Goal: Transaction & Acquisition: Redeem

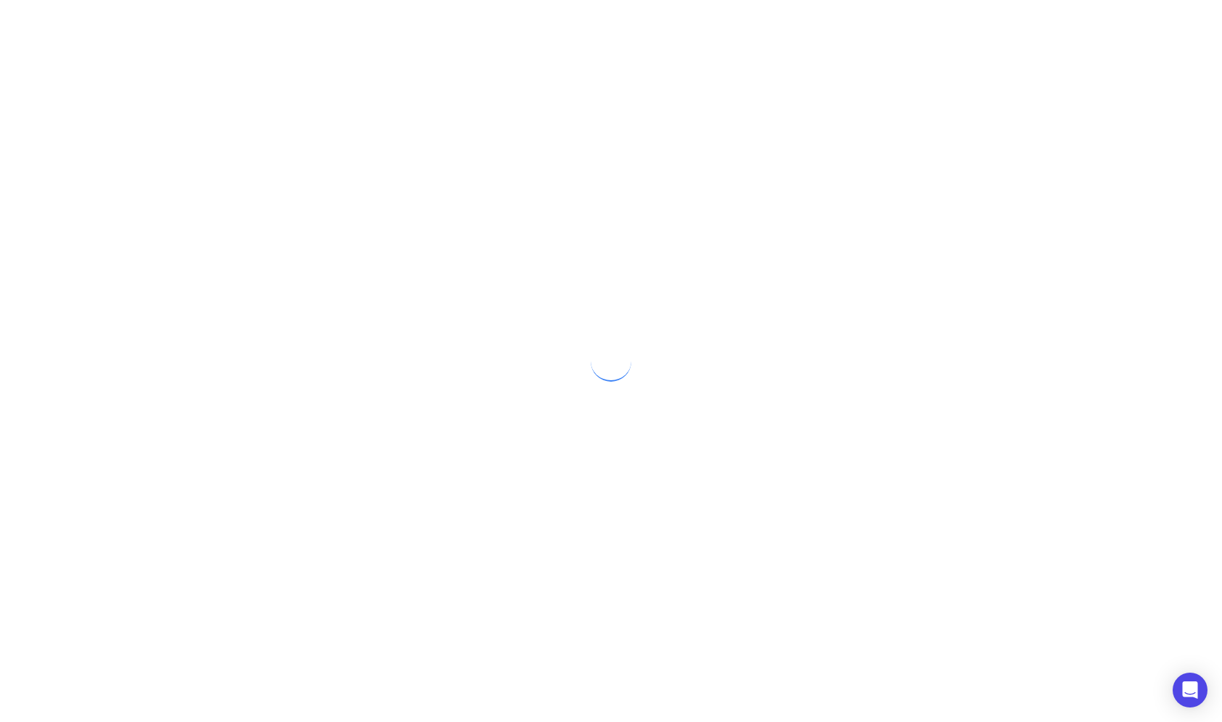
click at [628, 309] on div at bounding box center [611, 361] width 1222 height 722
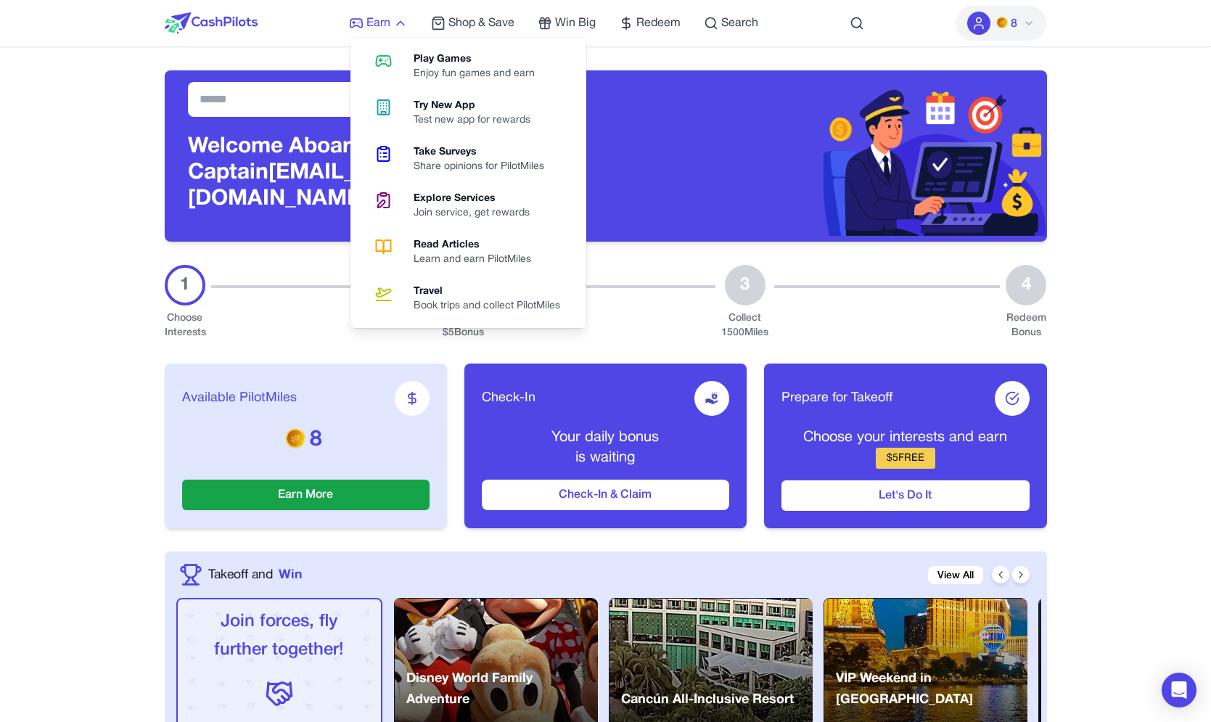
click at [371, 25] on span "Earn" at bounding box center [378, 23] width 24 height 17
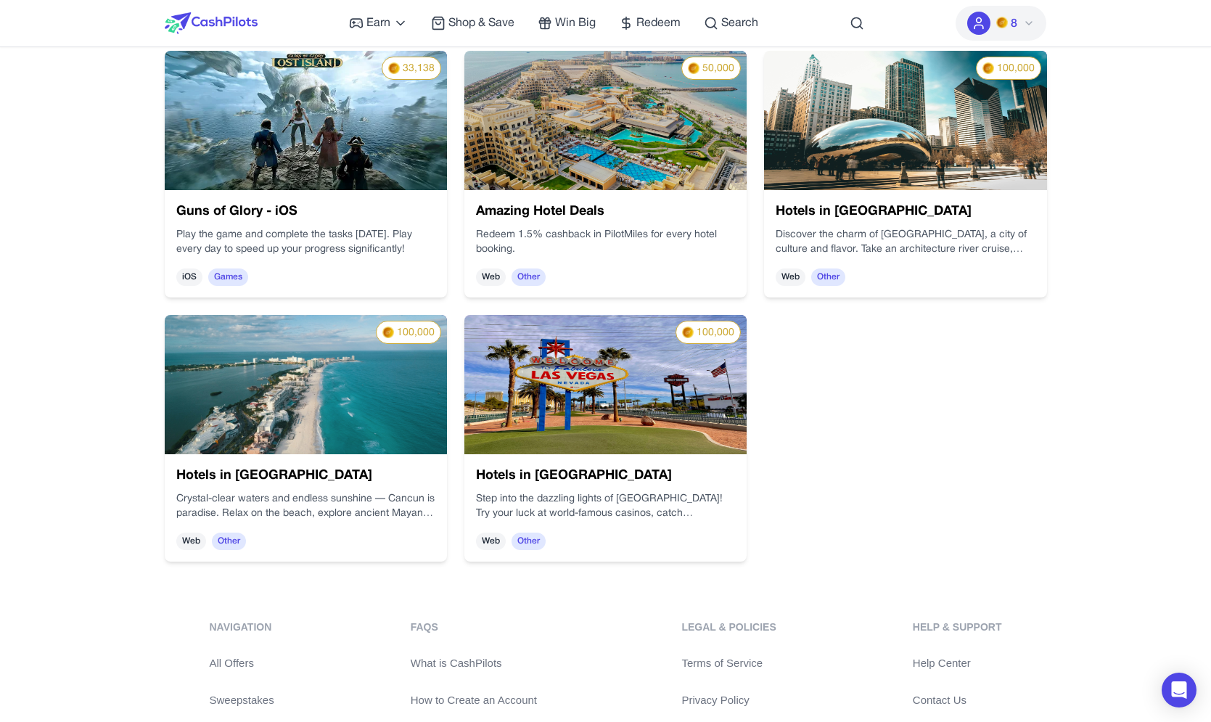
scroll to position [3915, 0]
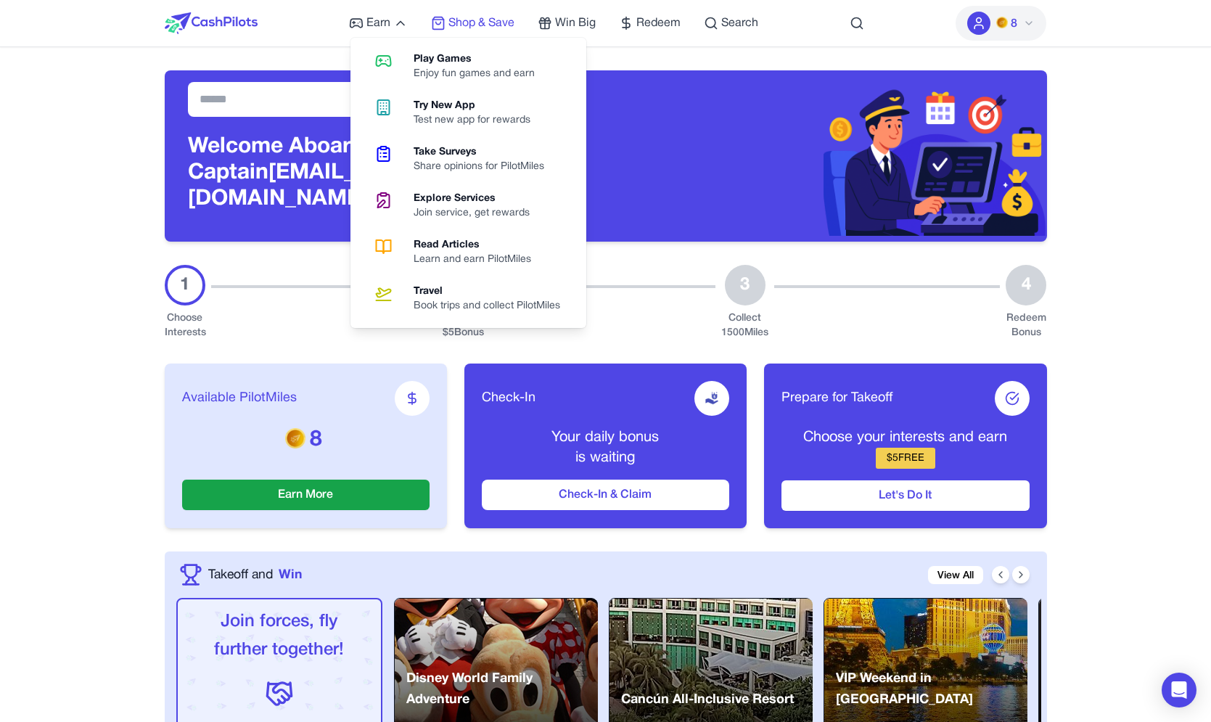
click at [469, 17] on span "Shop & Save" at bounding box center [481, 23] width 66 height 17
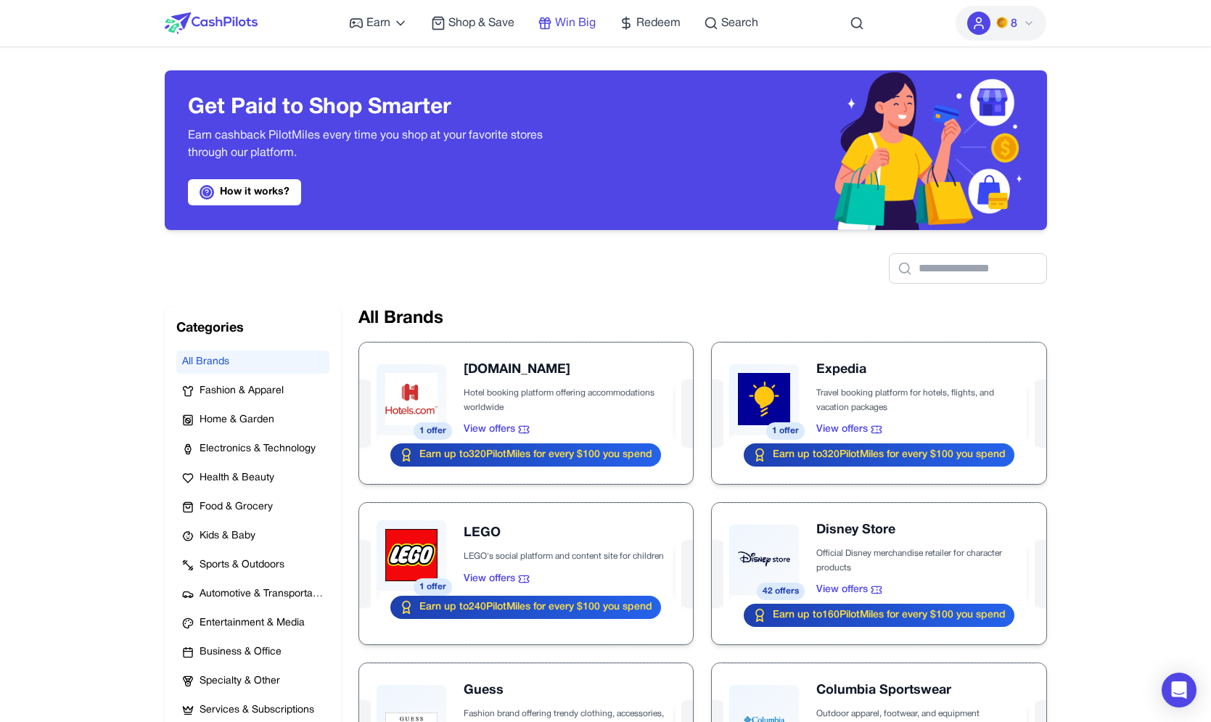
click at [573, 22] on span "Win Big" at bounding box center [575, 23] width 41 height 17
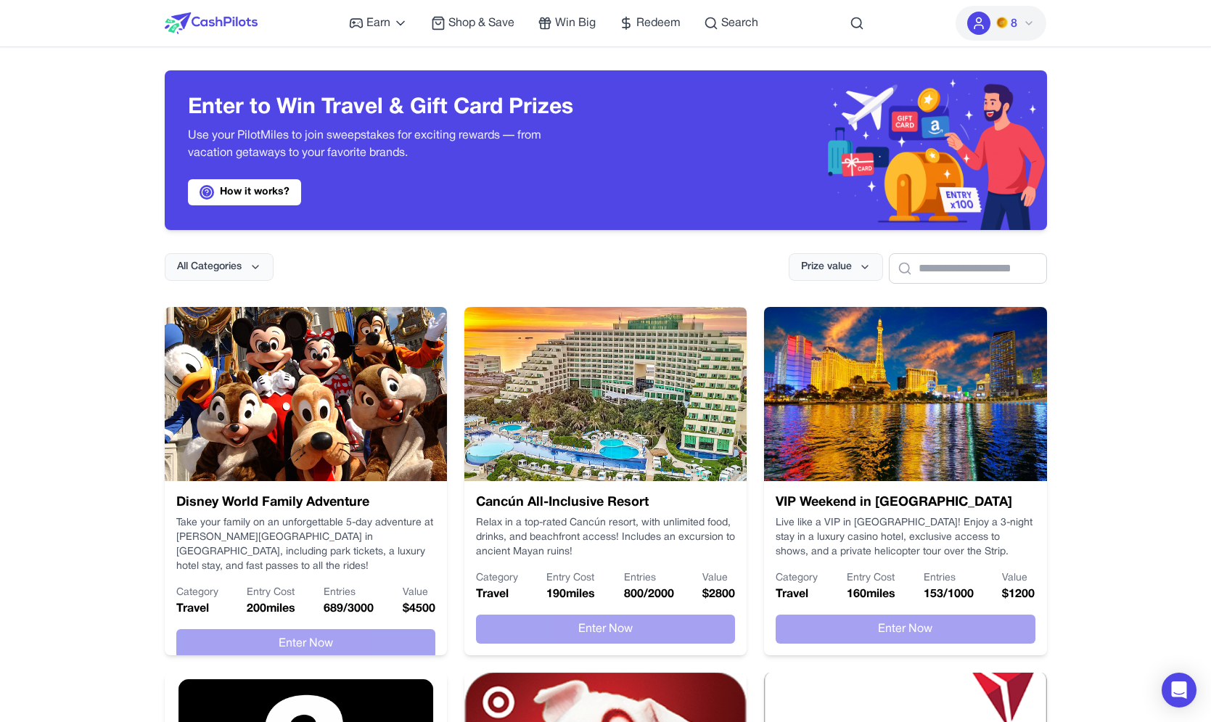
click at [582, 33] on div "Earn Play Games Enjoy fun games and earn Try New App Test new app for rewards T…" at bounding box center [553, 23] width 409 height 46
click at [582, 30] on span "Win Big" at bounding box center [575, 23] width 41 height 17
click at [582, 29] on span "Win Big" at bounding box center [575, 23] width 41 height 17
click at [618, 22] on div "Earn Play Games Enjoy fun games and earn Try New App Test new app for rewards T…" at bounding box center [553, 23] width 409 height 46
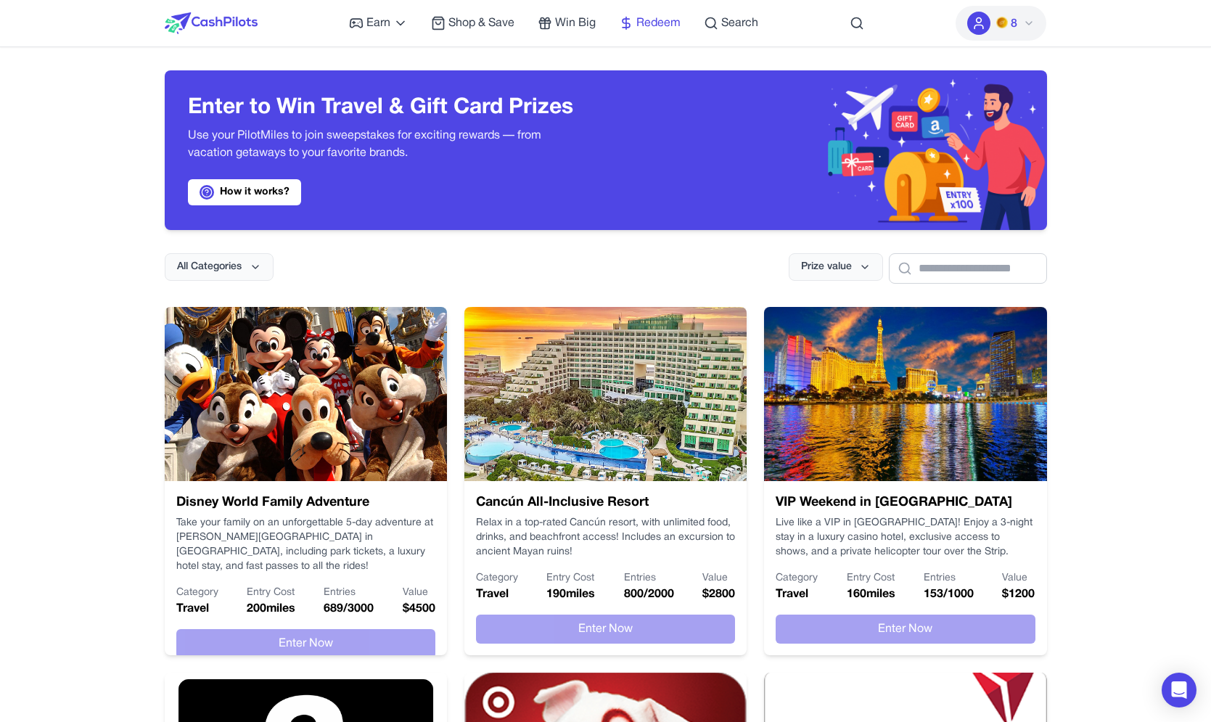
click at [633, 22] on icon at bounding box center [626, 23] width 15 height 15
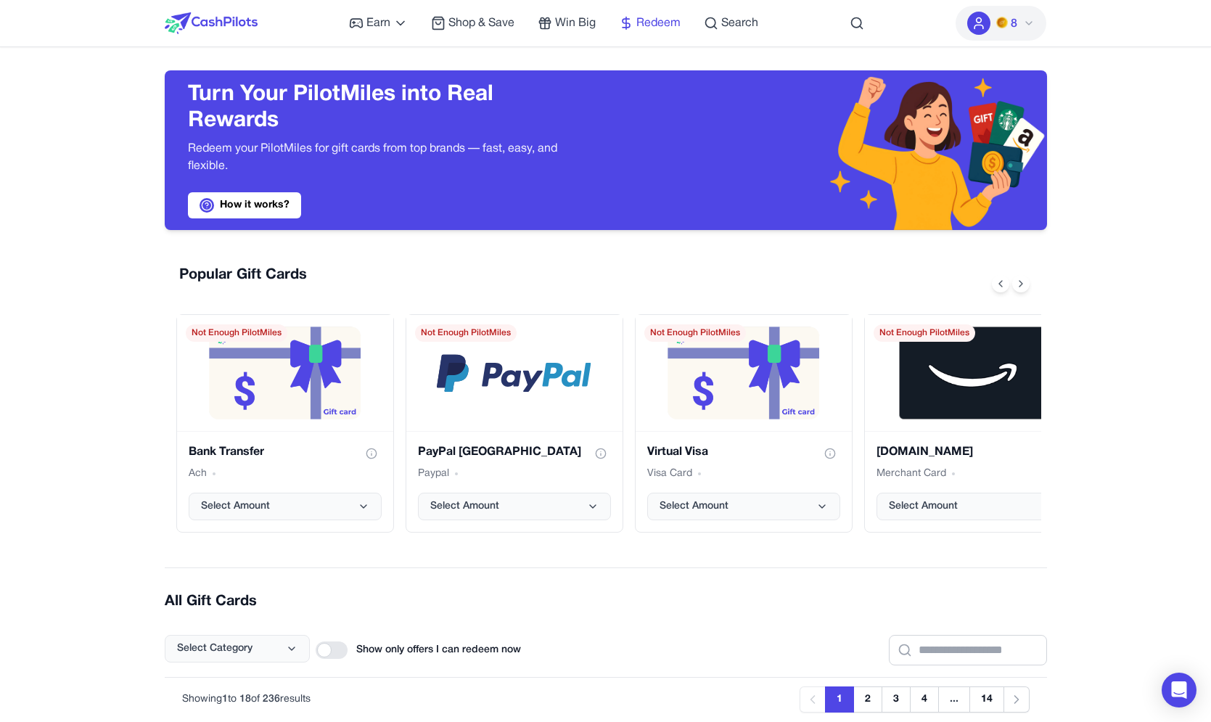
click at [669, 20] on span "Redeem" at bounding box center [658, 23] width 44 height 17
click at [750, 30] on span "Search" at bounding box center [739, 23] width 37 height 17
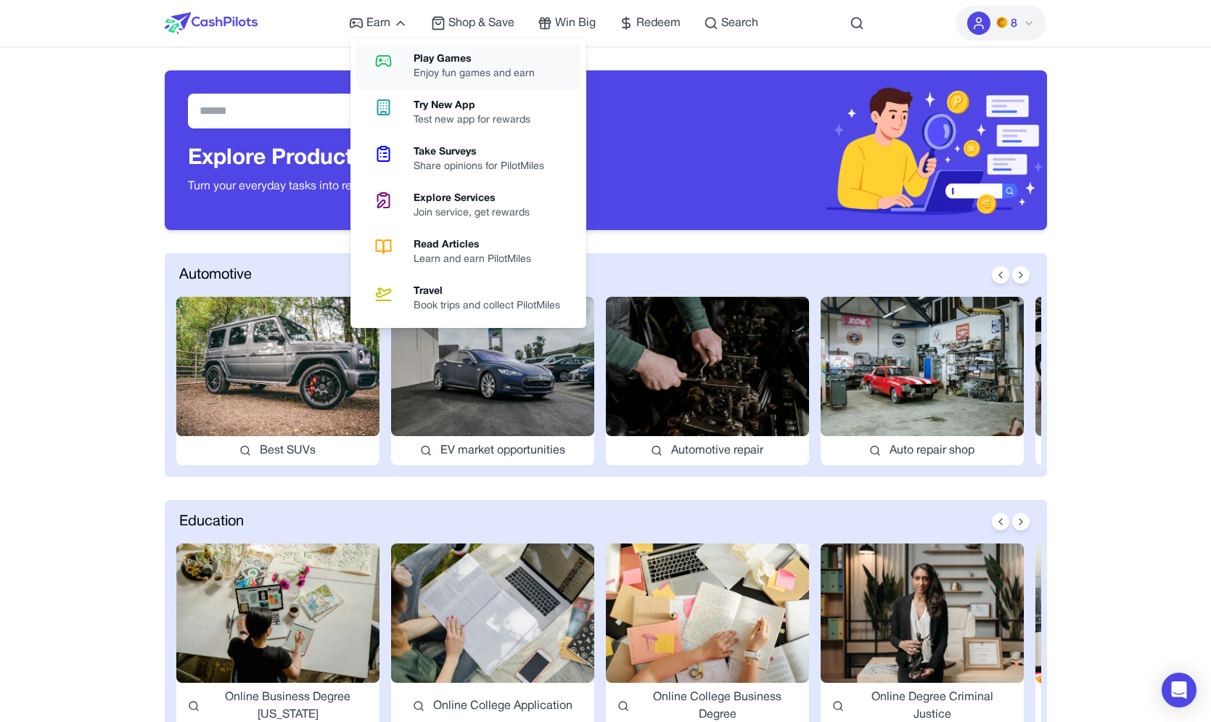
click at [390, 65] on icon at bounding box center [383, 60] width 37 height 17
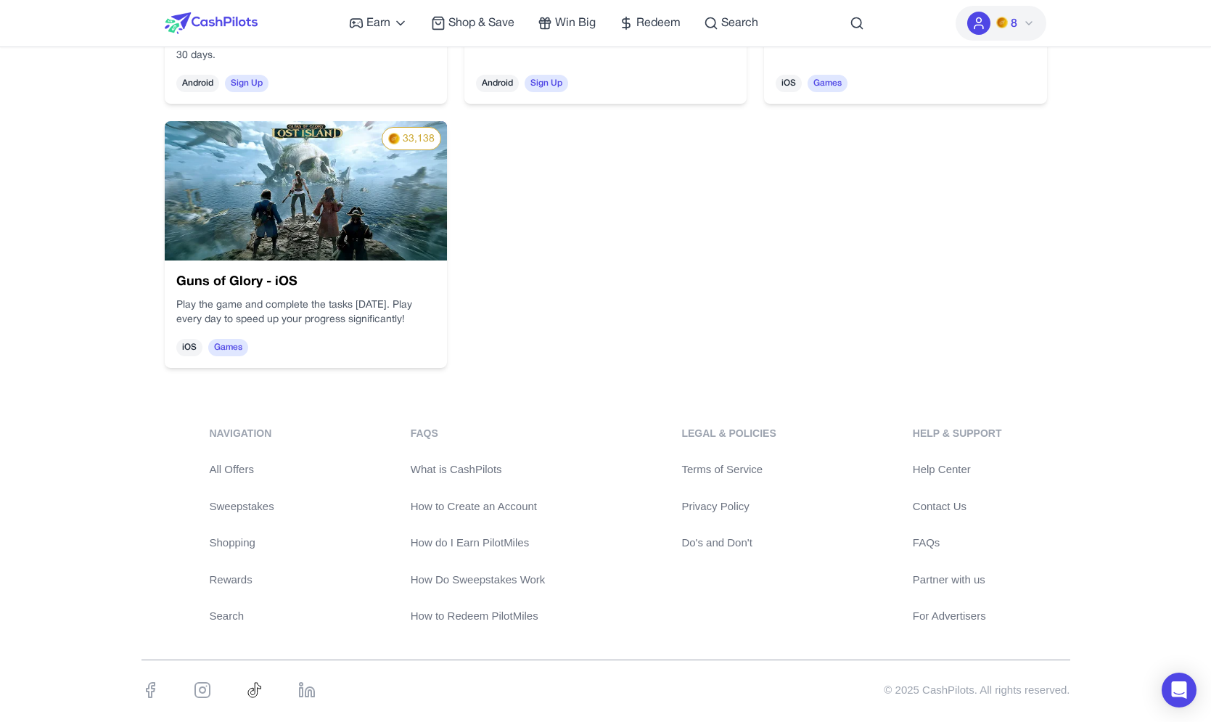
scroll to position [1789, 0]
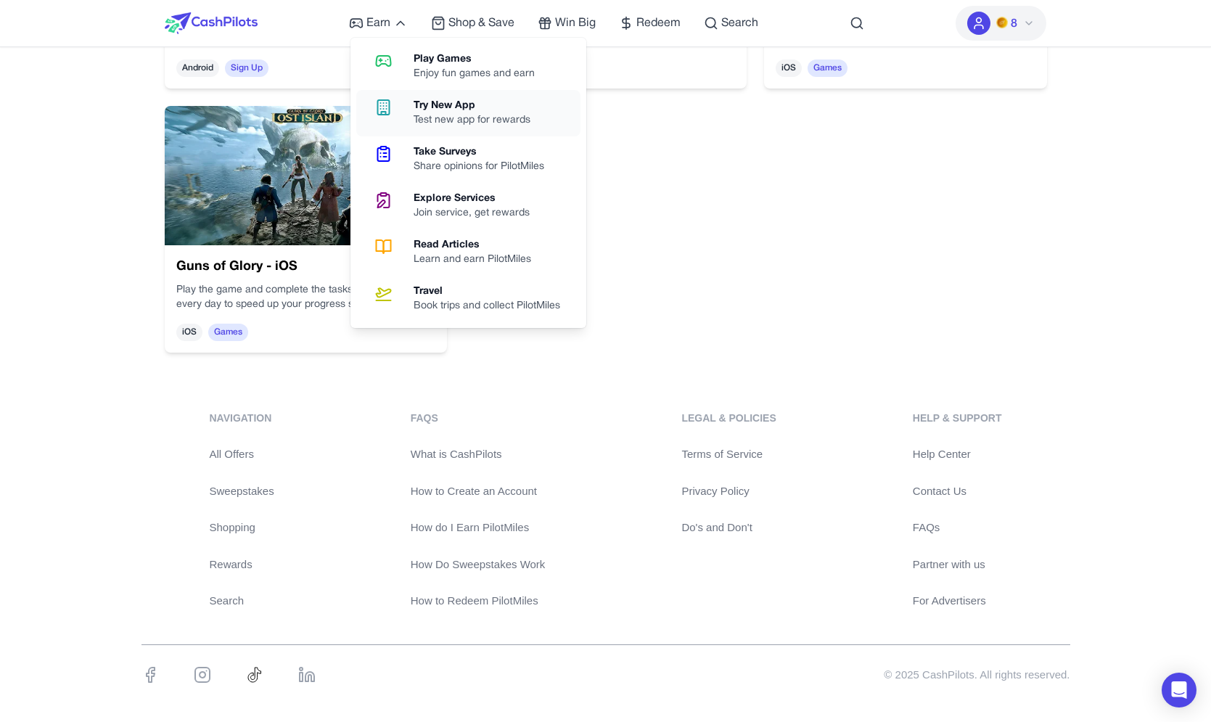
click at [396, 110] on icon at bounding box center [383, 107] width 37 height 17
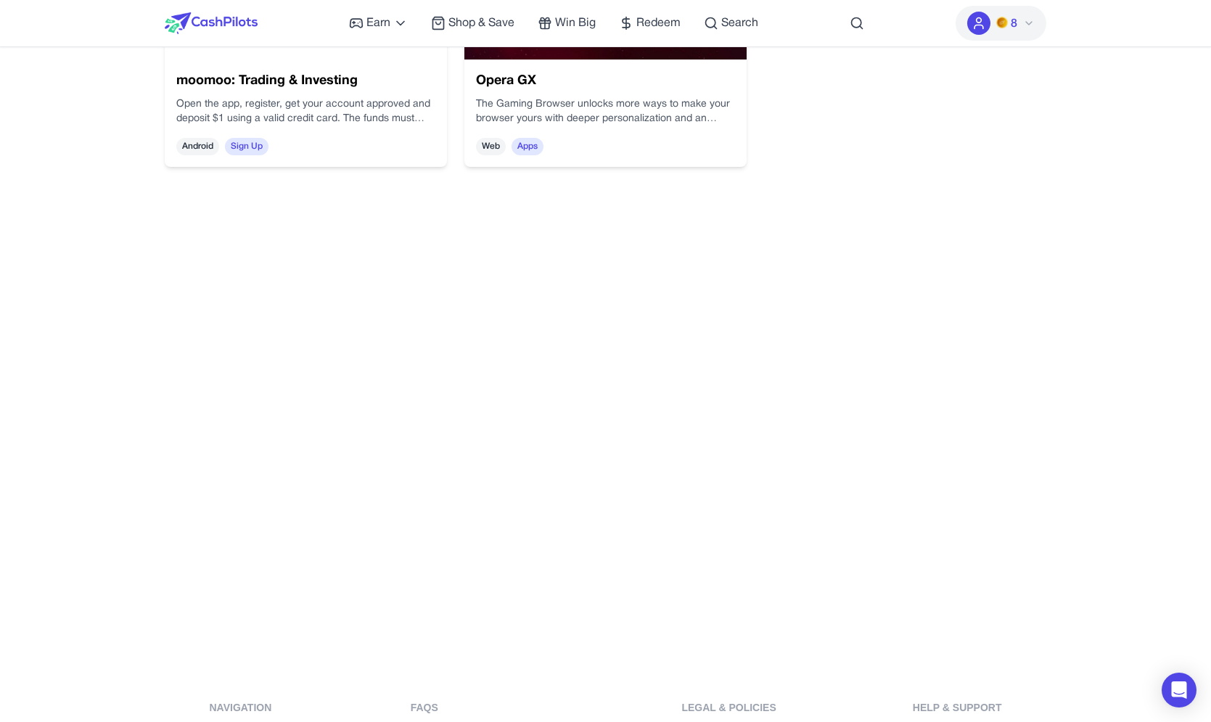
scroll to position [0, 0]
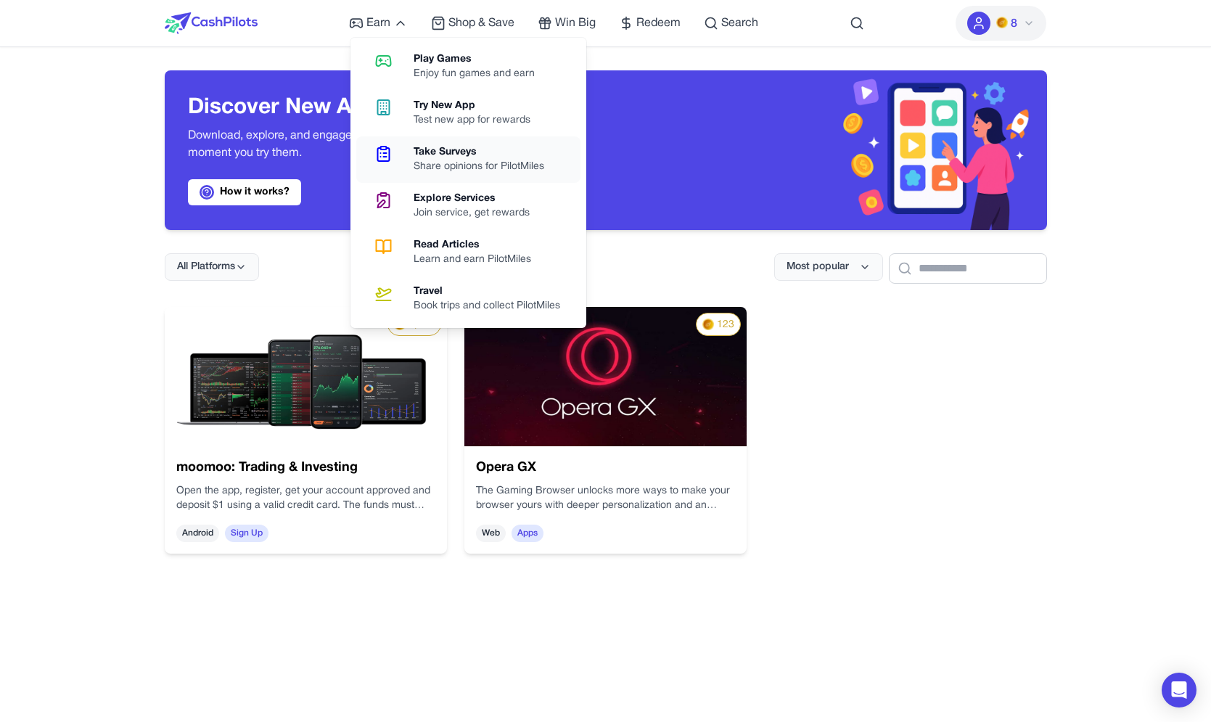
click at [419, 165] on div "Share opinions for PilotMiles" at bounding box center [485, 167] width 142 height 15
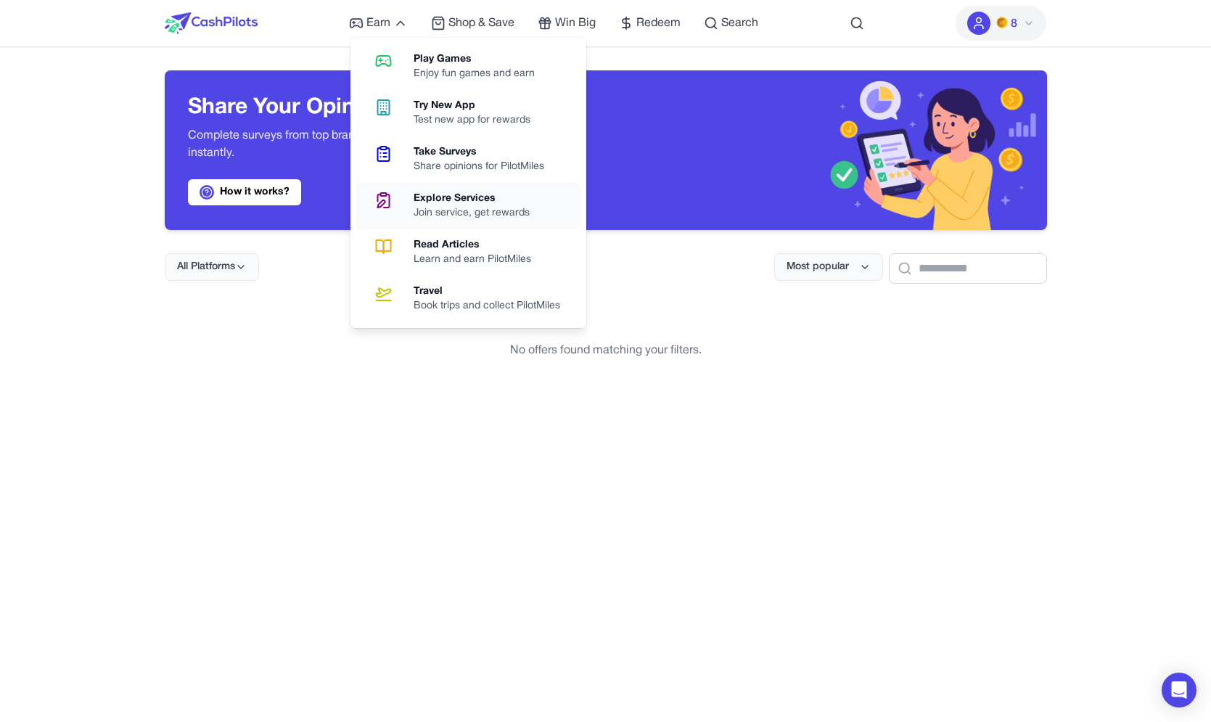
click at [401, 190] on link "Explore Services Join service, get rewards" at bounding box center [468, 206] width 224 height 46
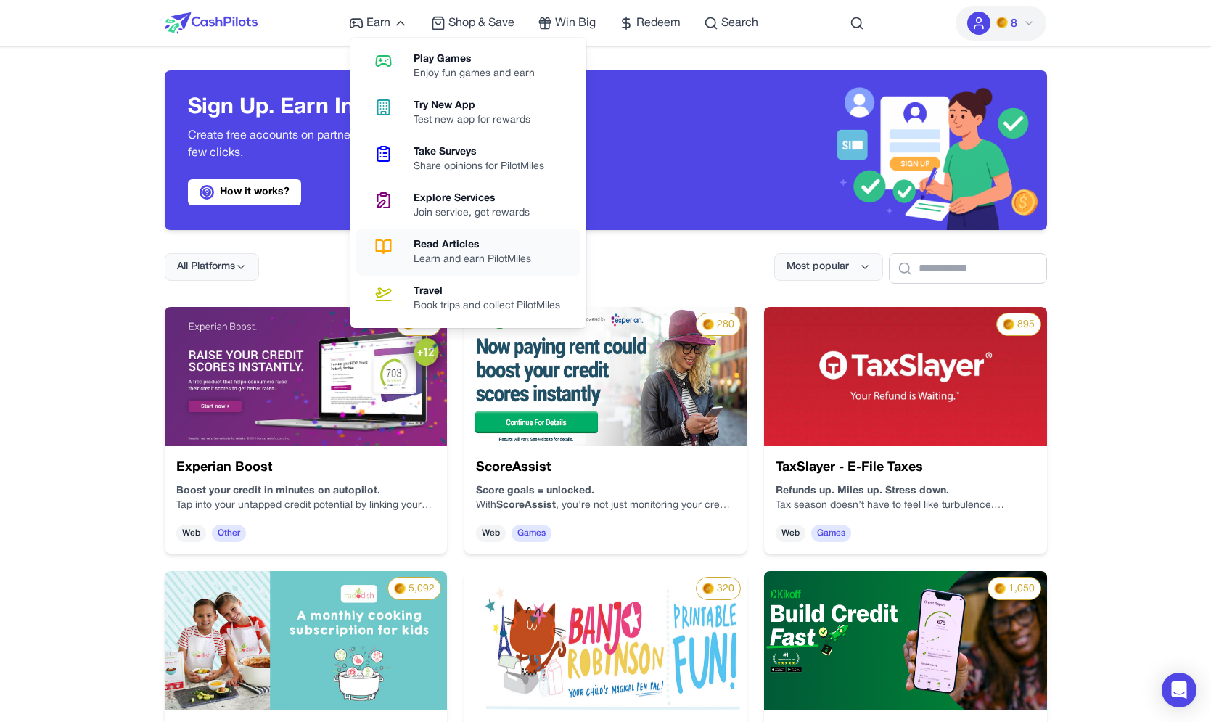
click at [401, 254] on icon at bounding box center [383, 246] width 37 height 17
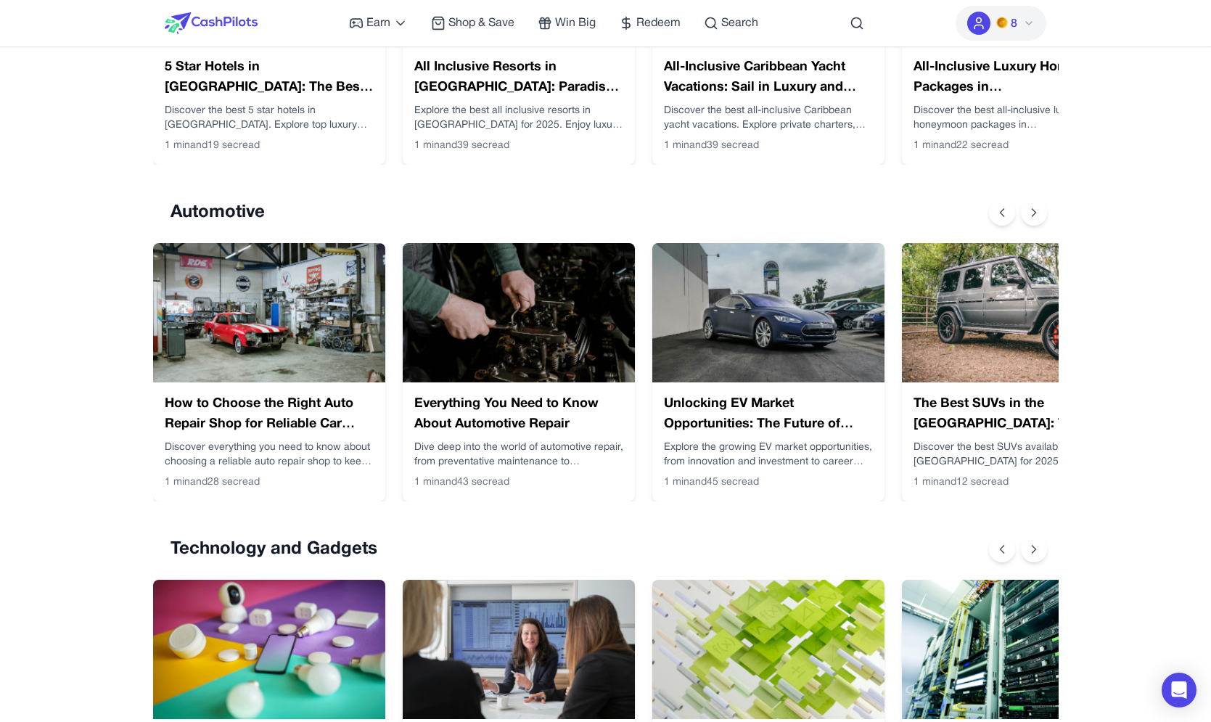
scroll to position [1112, 0]
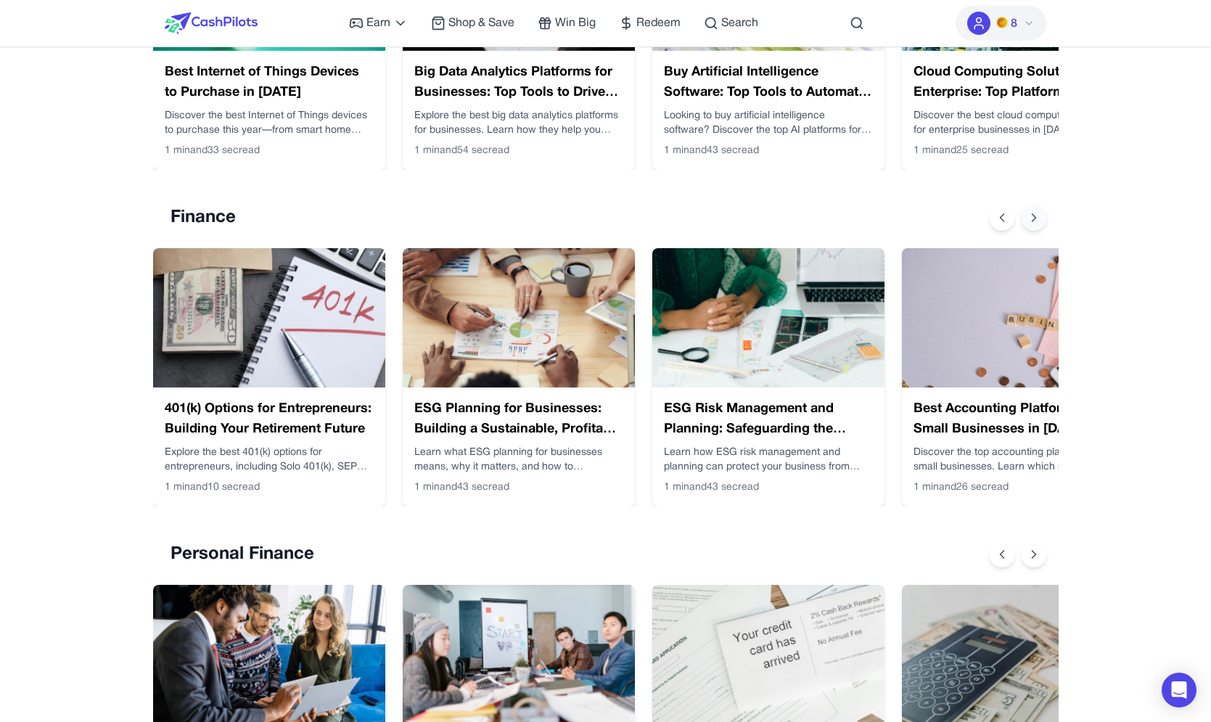
click at [1026, 214] on button at bounding box center [1034, 218] width 26 height 26
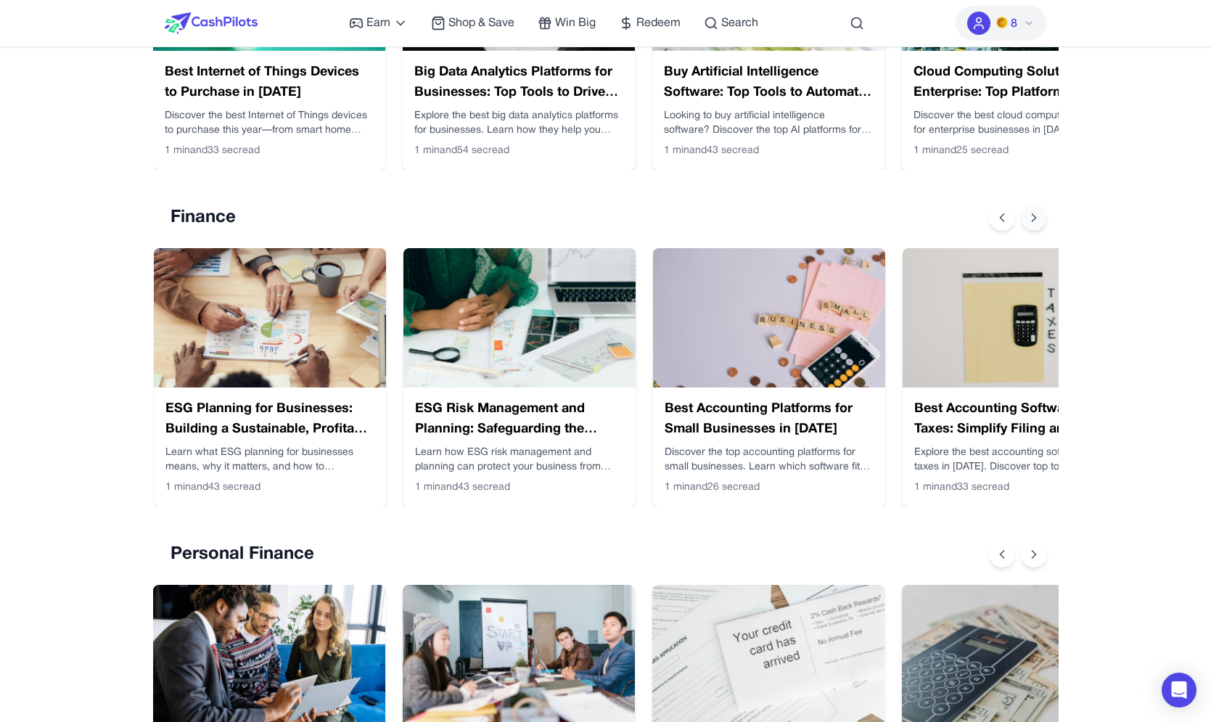
click at [1026, 214] on button at bounding box center [1034, 218] width 26 height 26
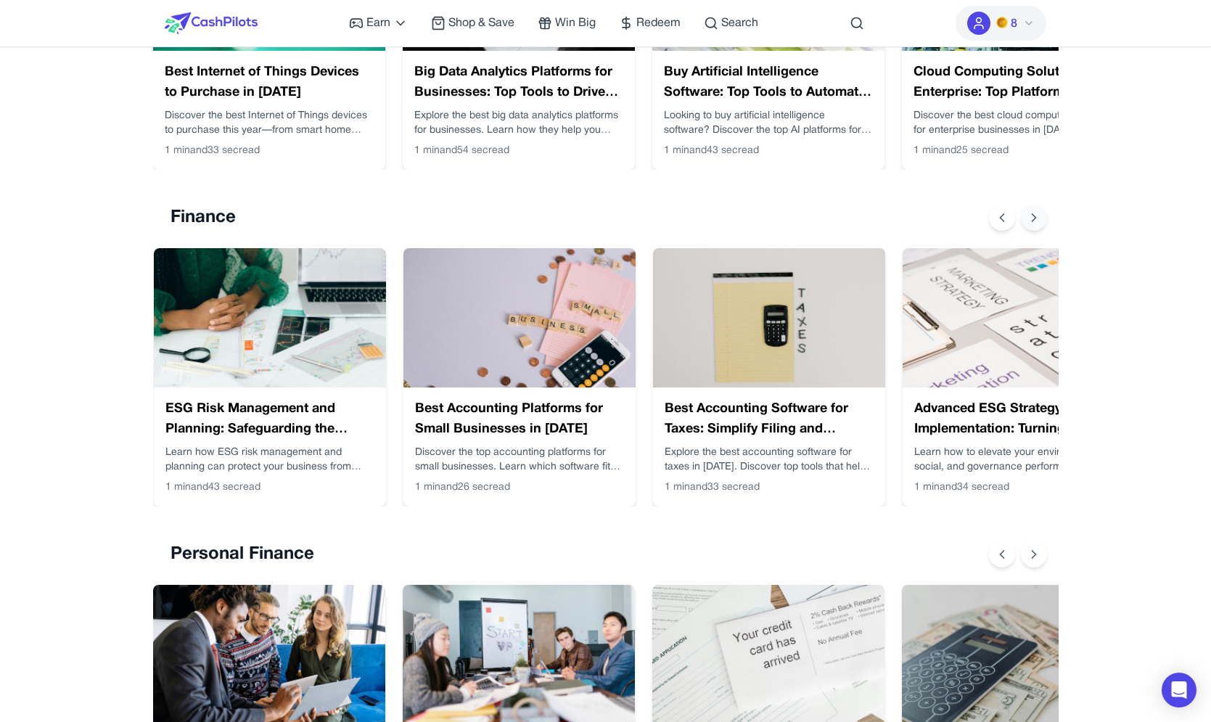
click at [1027, 213] on icon at bounding box center [1034, 217] width 15 height 15
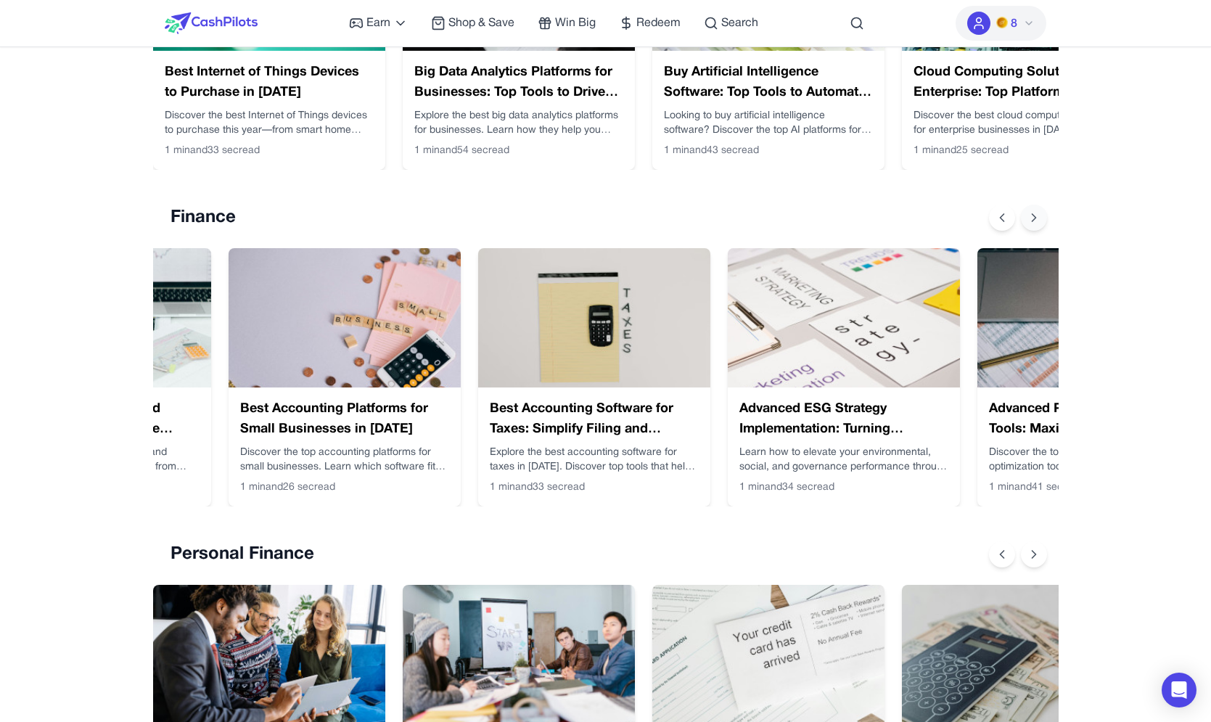
click at [1027, 213] on icon at bounding box center [1034, 217] width 15 height 15
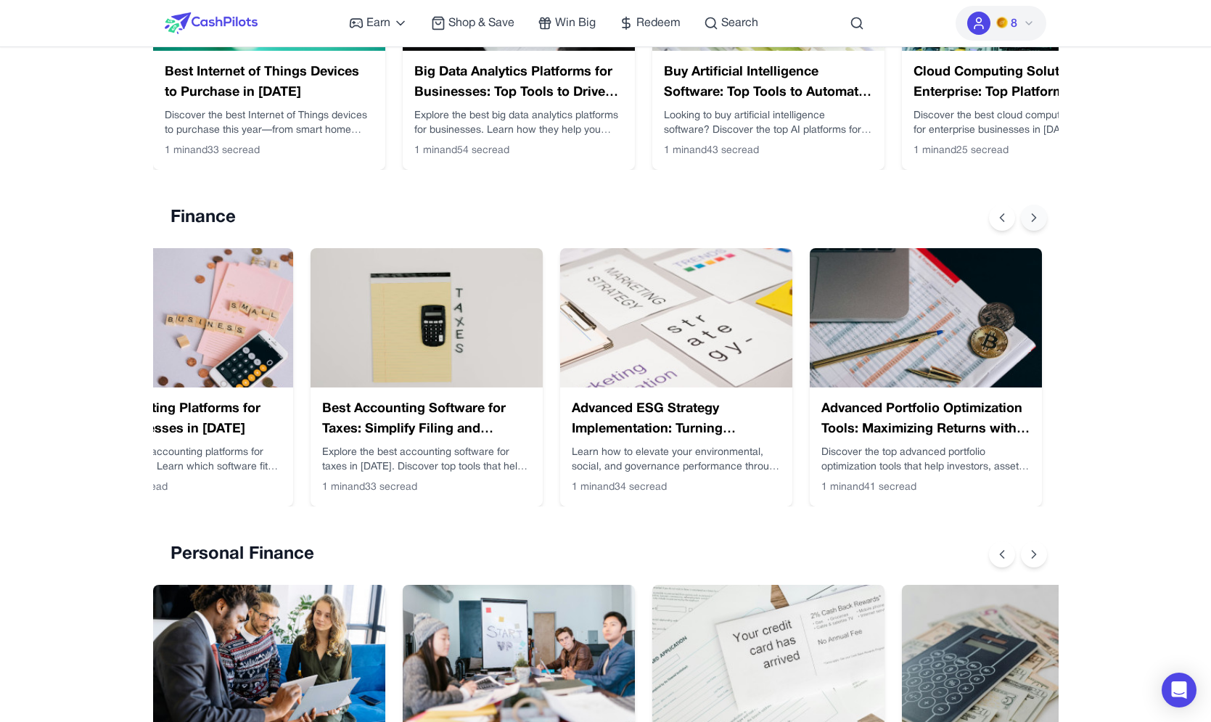
click at [1027, 213] on icon at bounding box center [1034, 217] width 15 height 15
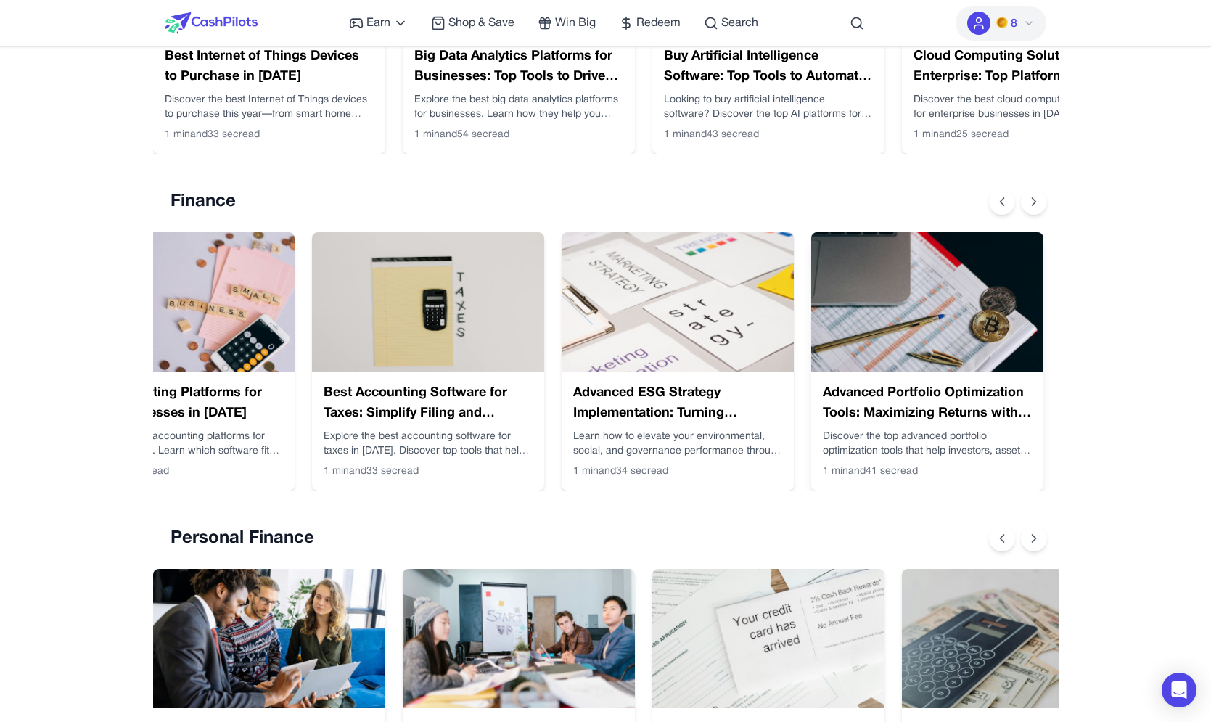
scroll to position [0, 865]
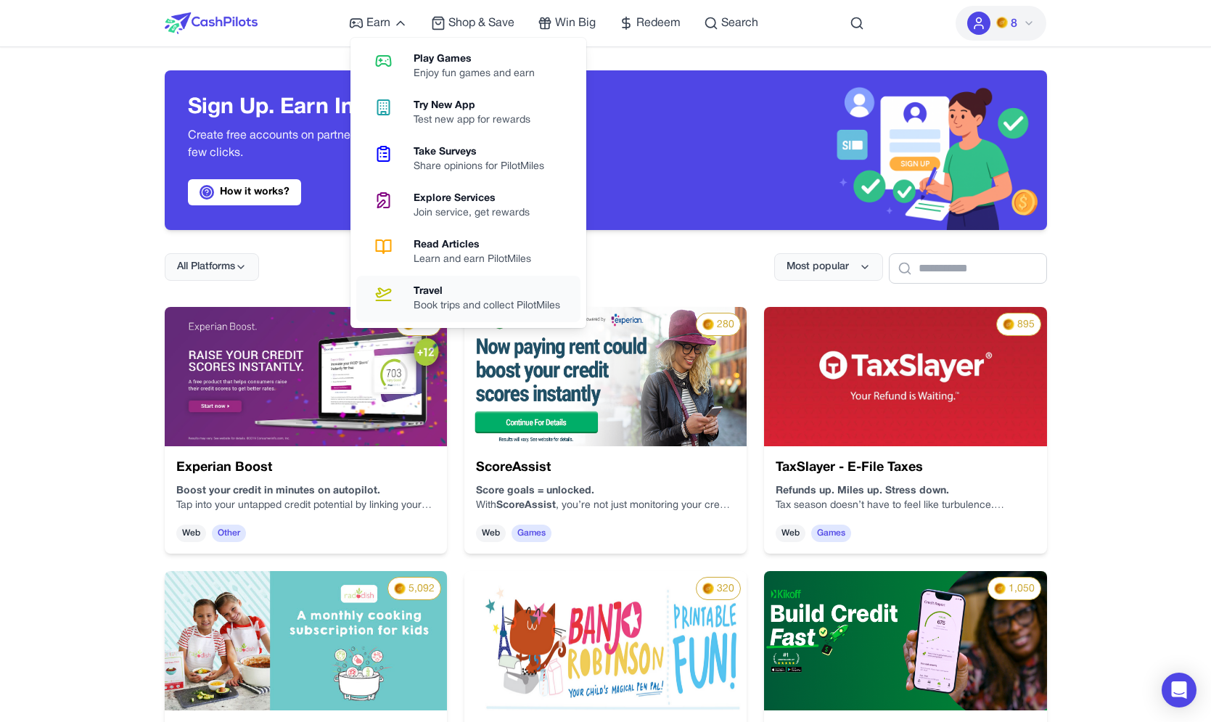
click at [446, 291] on div "Travel" at bounding box center [493, 291] width 158 height 15
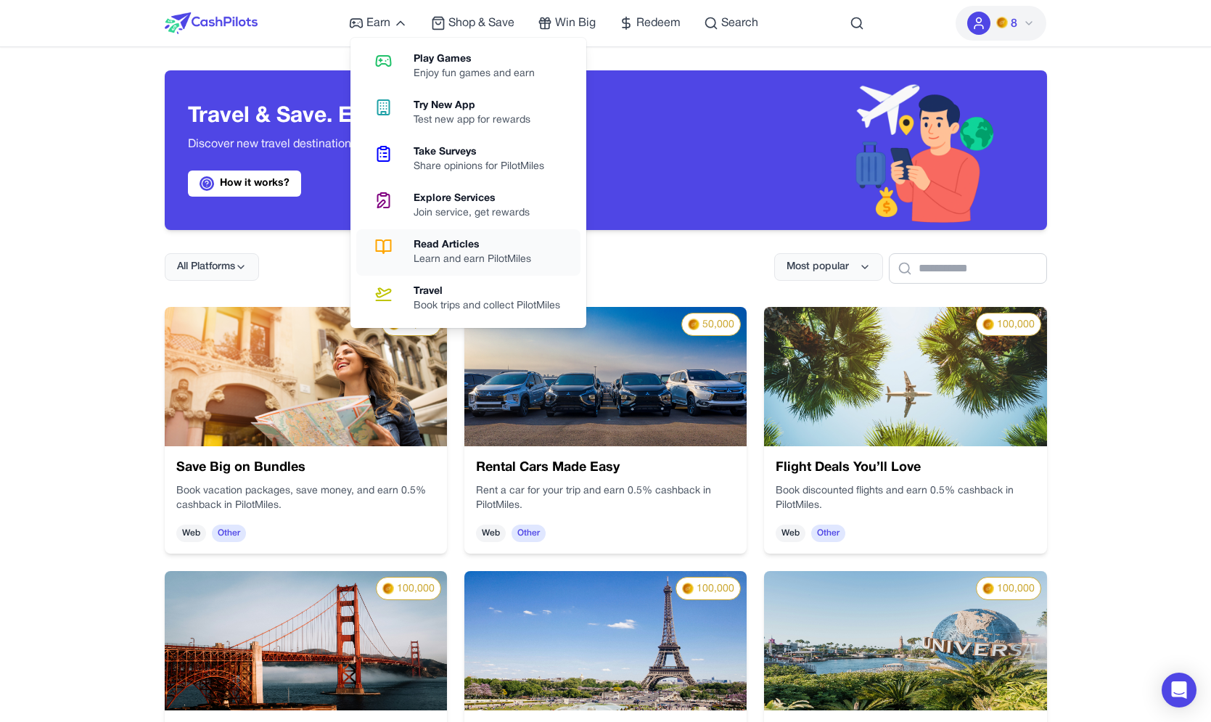
click at [413, 256] on link "Read Articles Learn and earn PilotMiles" at bounding box center [468, 252] width 224 height 46
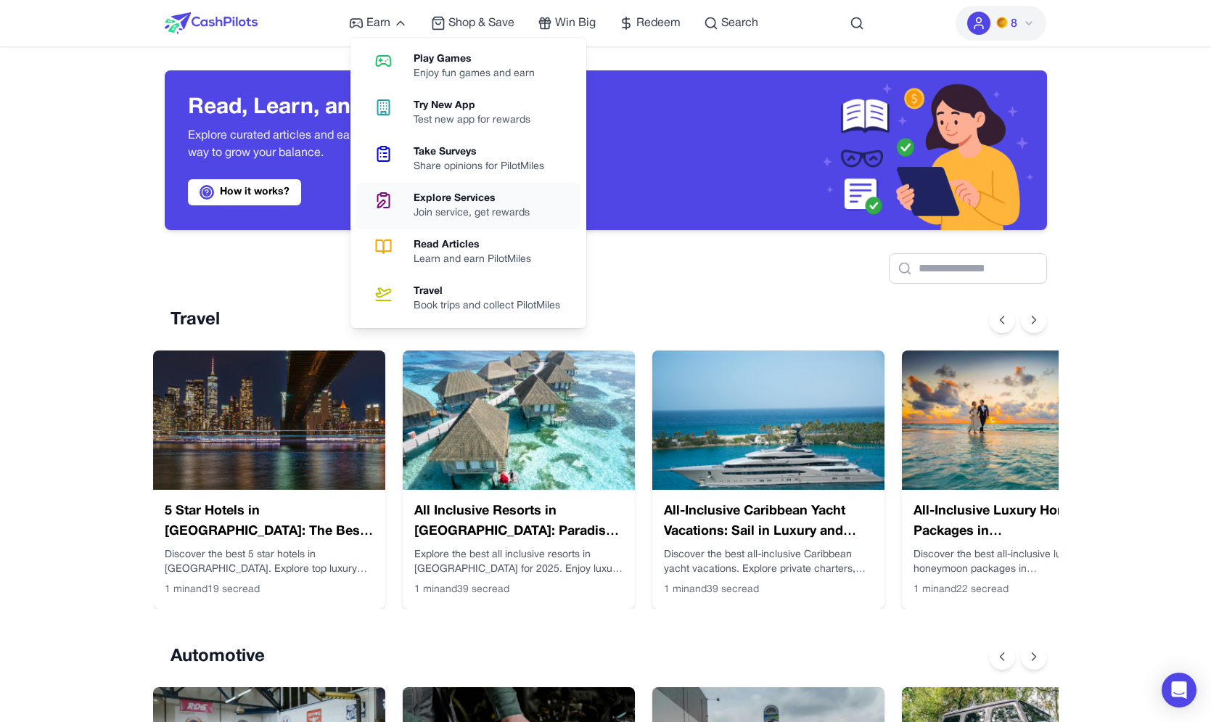
click at [414, 198] on div "Explore Services" at bounding box center [478, 199] width 128 height 15
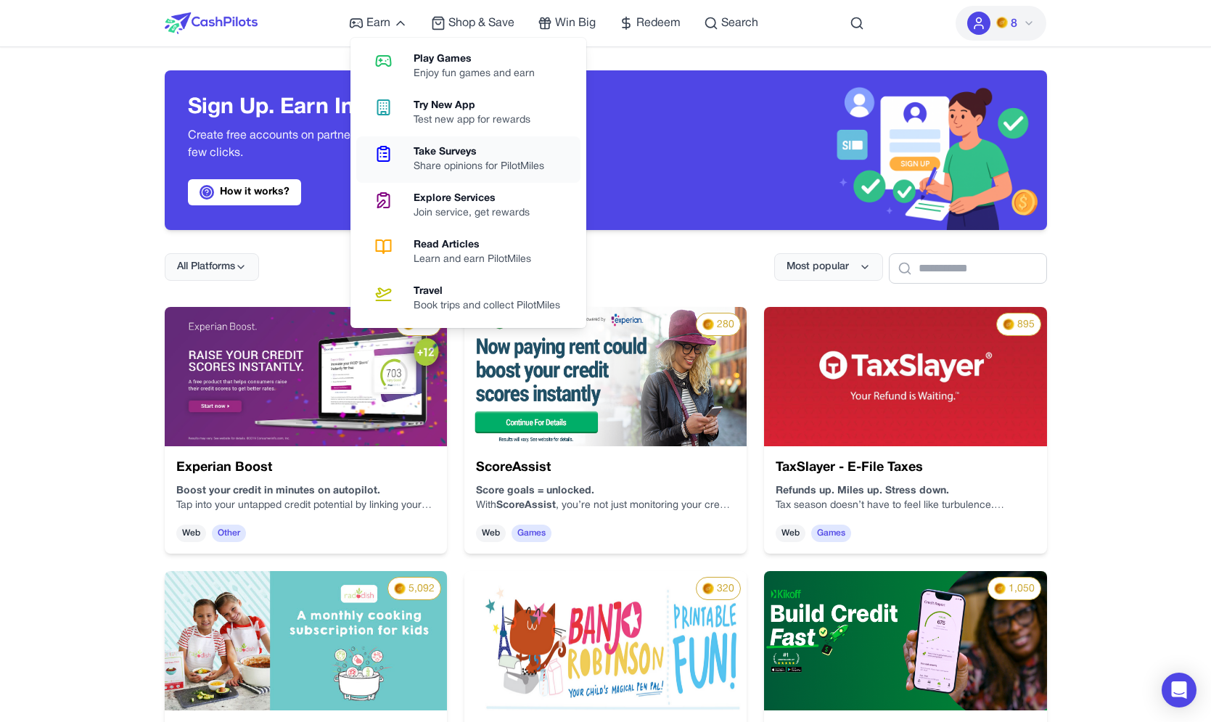
click at [390, 142] on link "Take Surveys Share opinions for PilotMiles" at bounding box center [468, 159] width 224 height 46
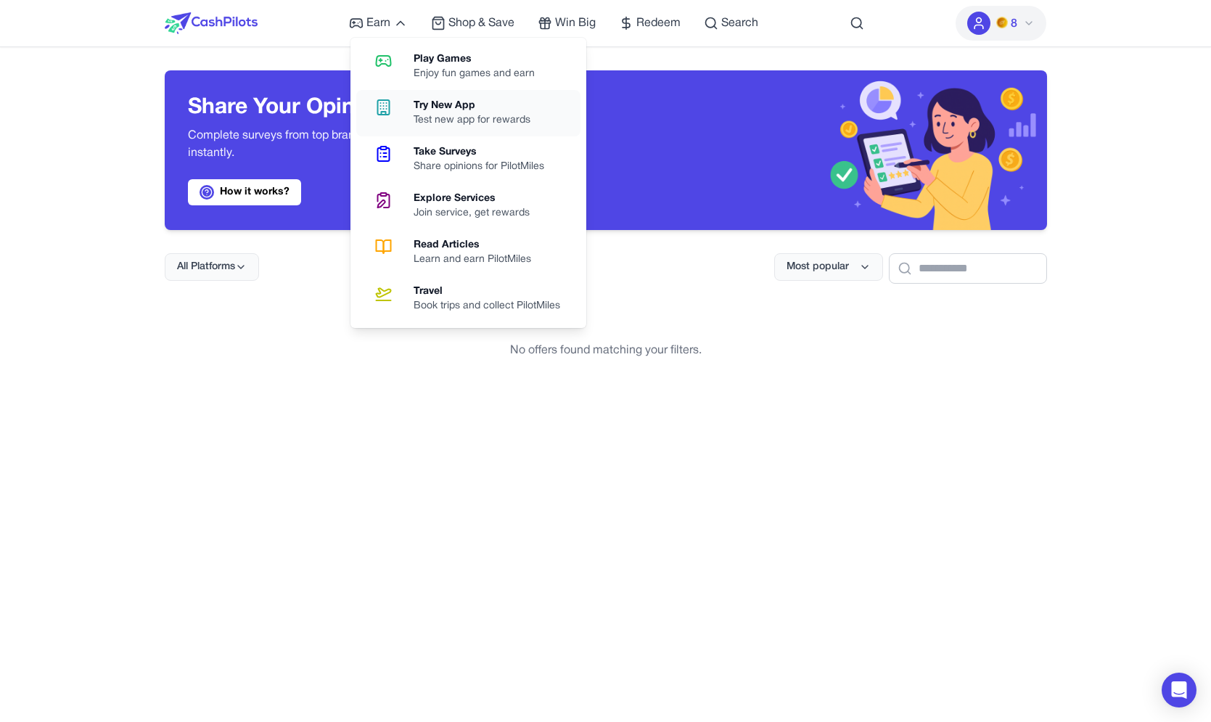
click at [416, 104] on div "Try New App" at bounding box center [478, 106] width 128 height 15
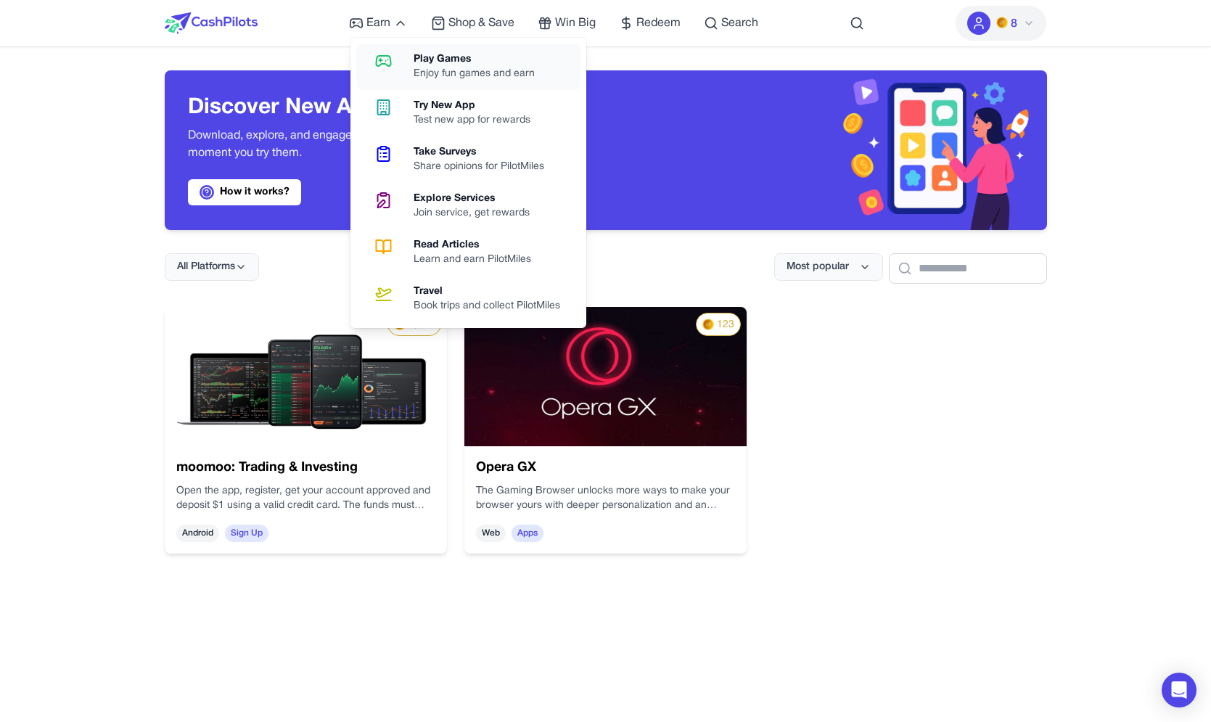
click at [395, 54] on icon at bounding box center [383, 60] width 37 height 17
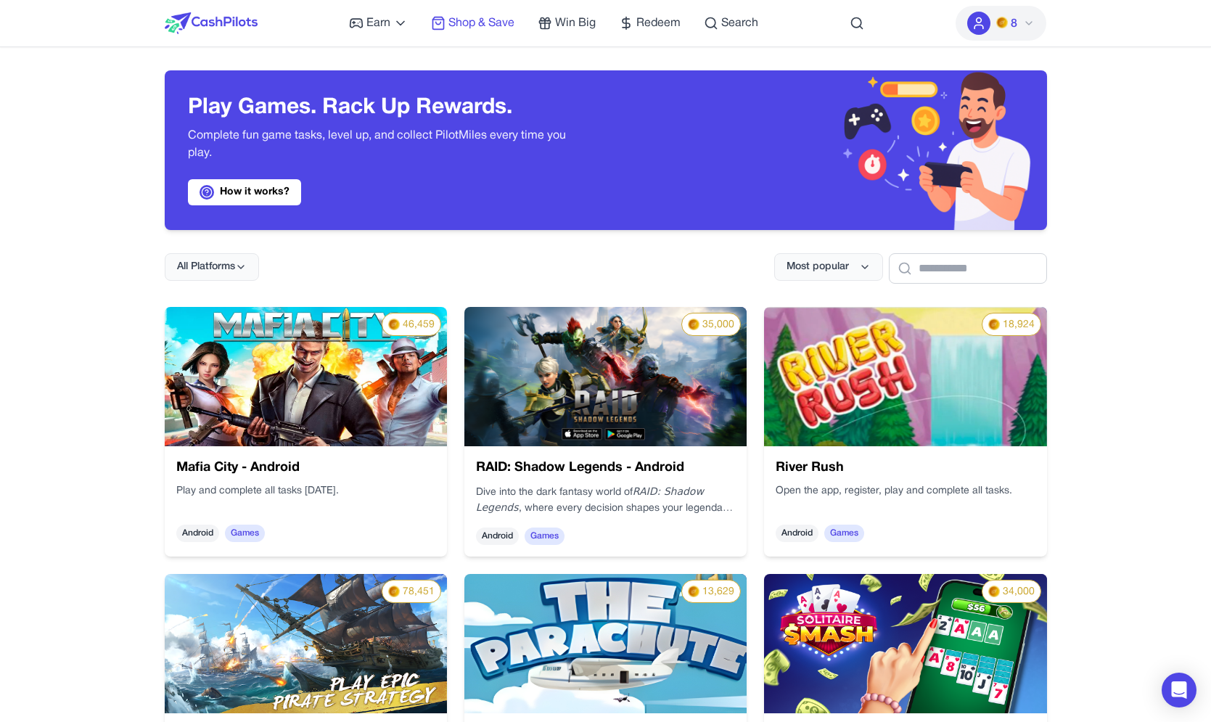
click at [492, 29] on span "Shop & Save" at bounding box center [481, 23] width 66 height 17
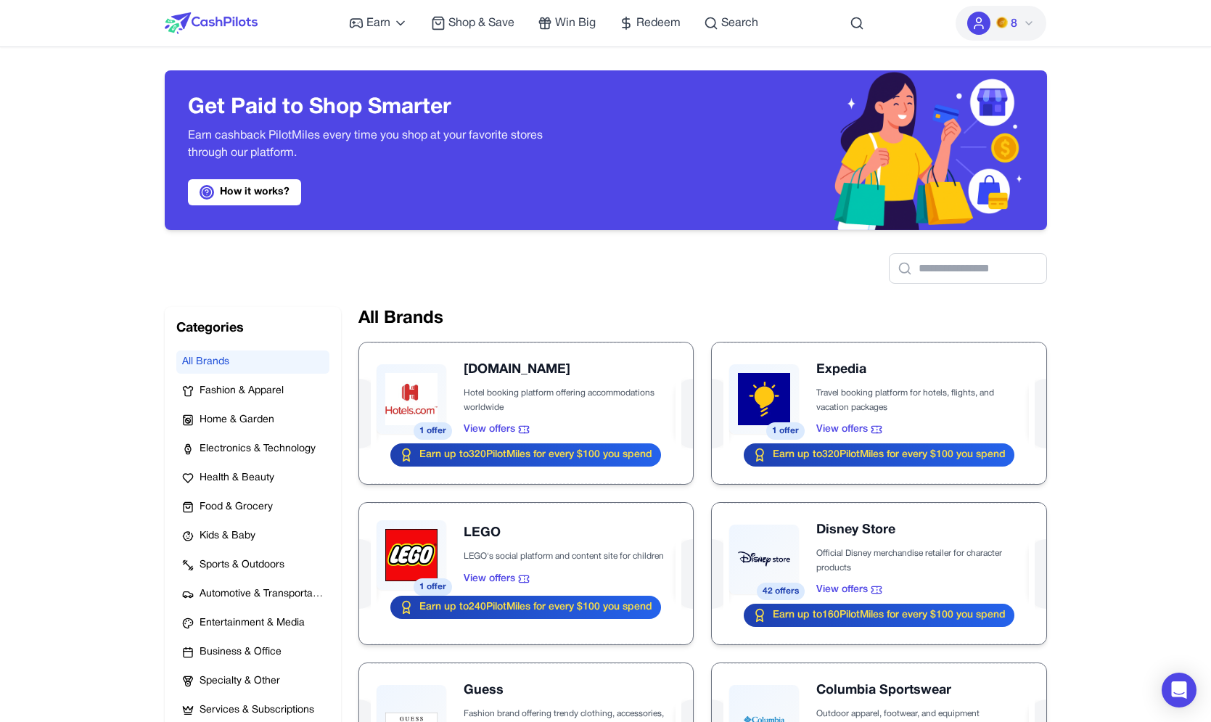
click at [547, 11] on div "Earn Play Games Enjoy fun games and earn Try New App Test new app for rewards T…" at bounding box center [553, 23] width 409 height 46
click at [567, 25] on span "Win Big" at bounding box center [575, 23] width 41 height 17
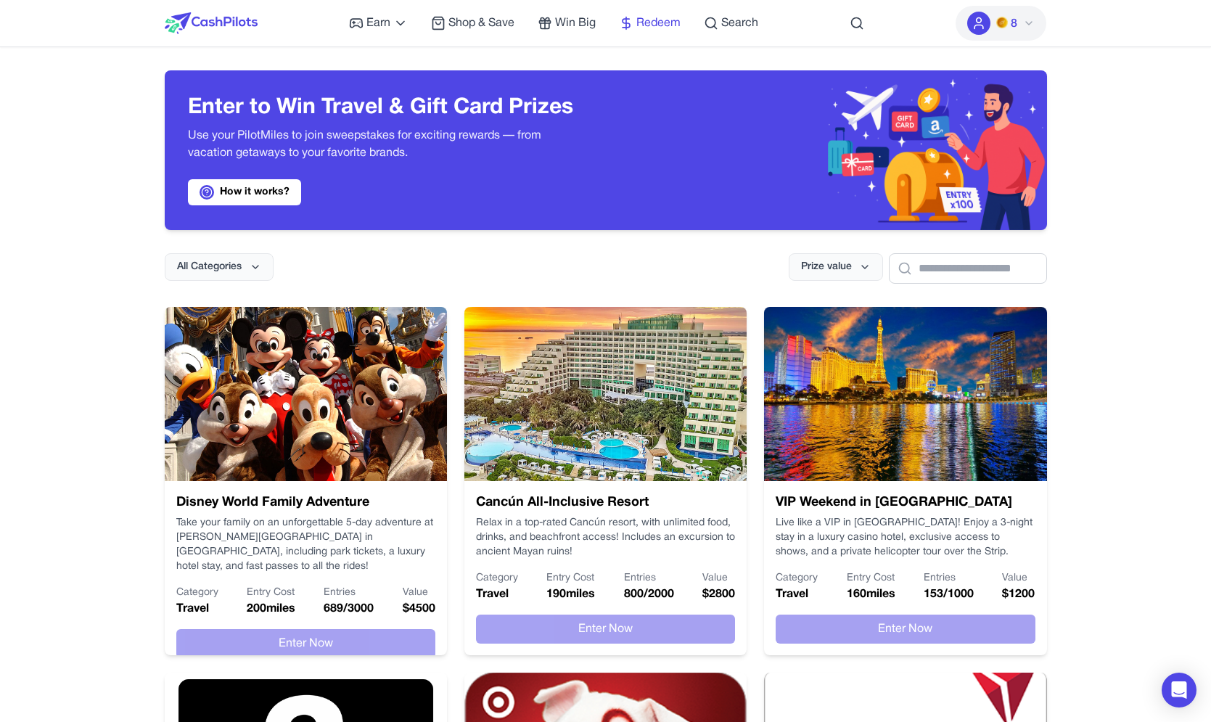
click at [636, 30] on link "Redeem" at bounding box center [650, 23] width 62 height 17
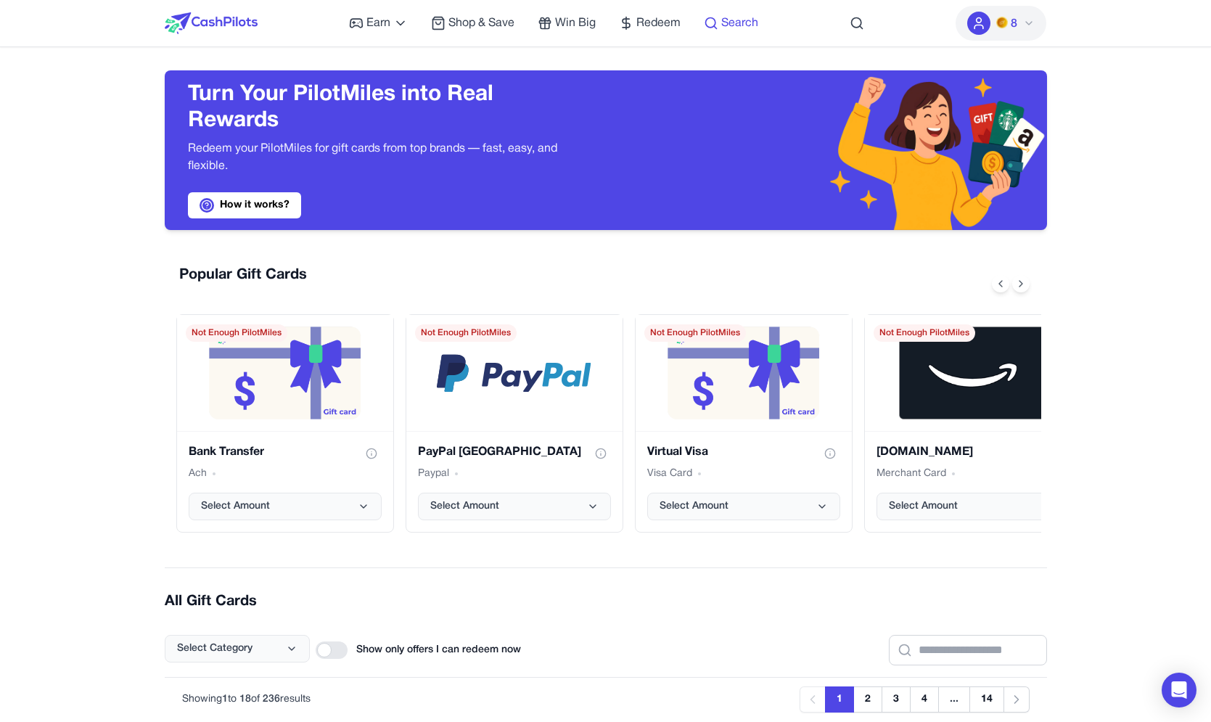
click at [745, 24] on span "Search" at bounding box center [739, 23] width 37 height 17
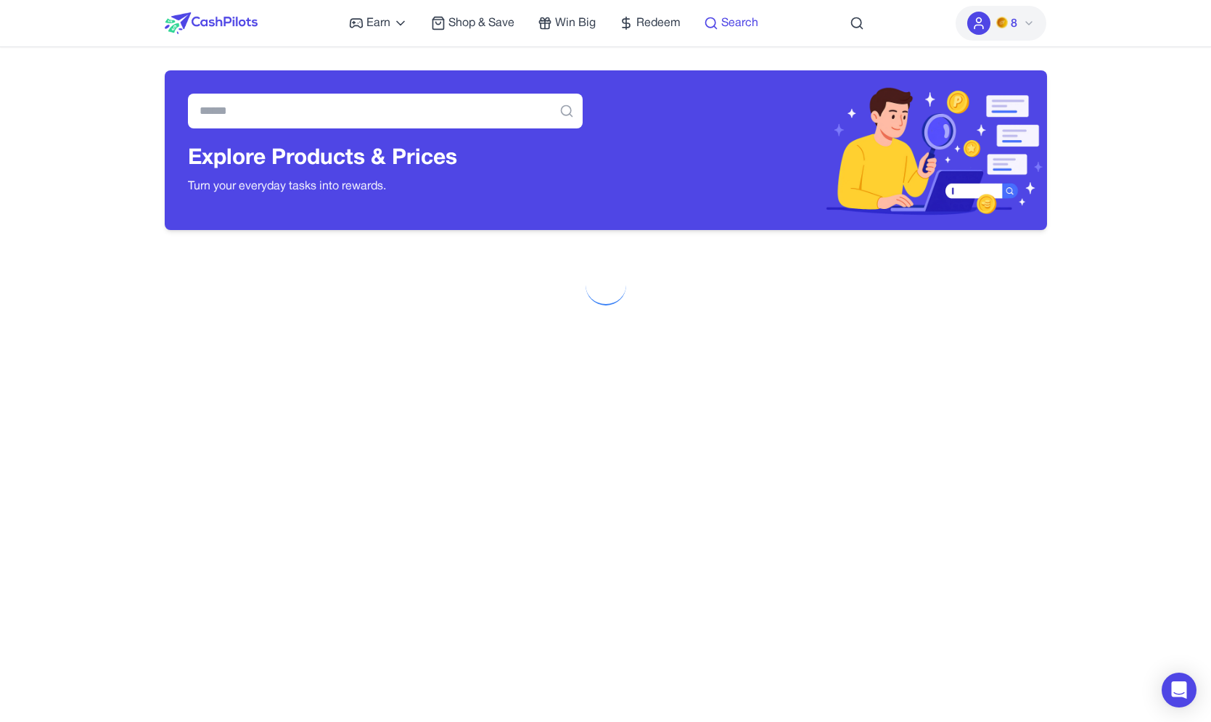
click at [745, 28] on span "Search" at bounding box center [739, 23] width 37 height 17
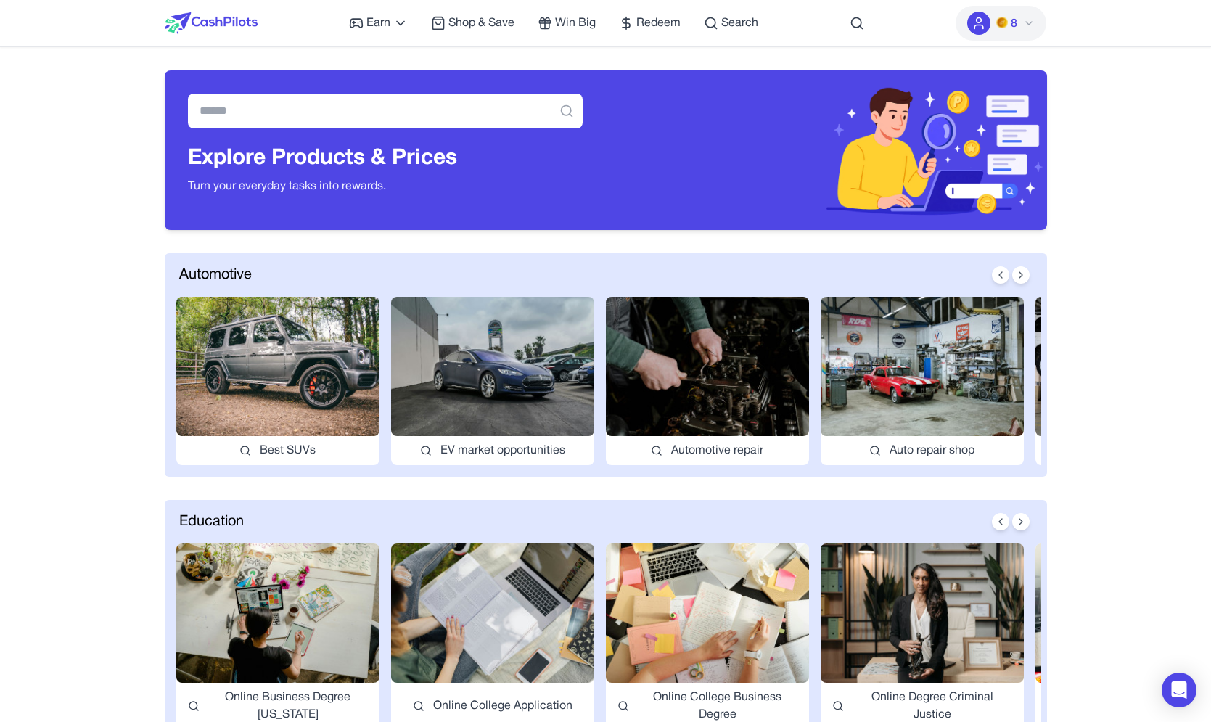
click at [186, 4] on div at bounding box center [211, 23] width 93 height 46
click at [186, 12] on div at bounding box center [211, 23] width 93 height 46
click at [186, 26] on img at bounding box center [211, 23] width 93 height 22
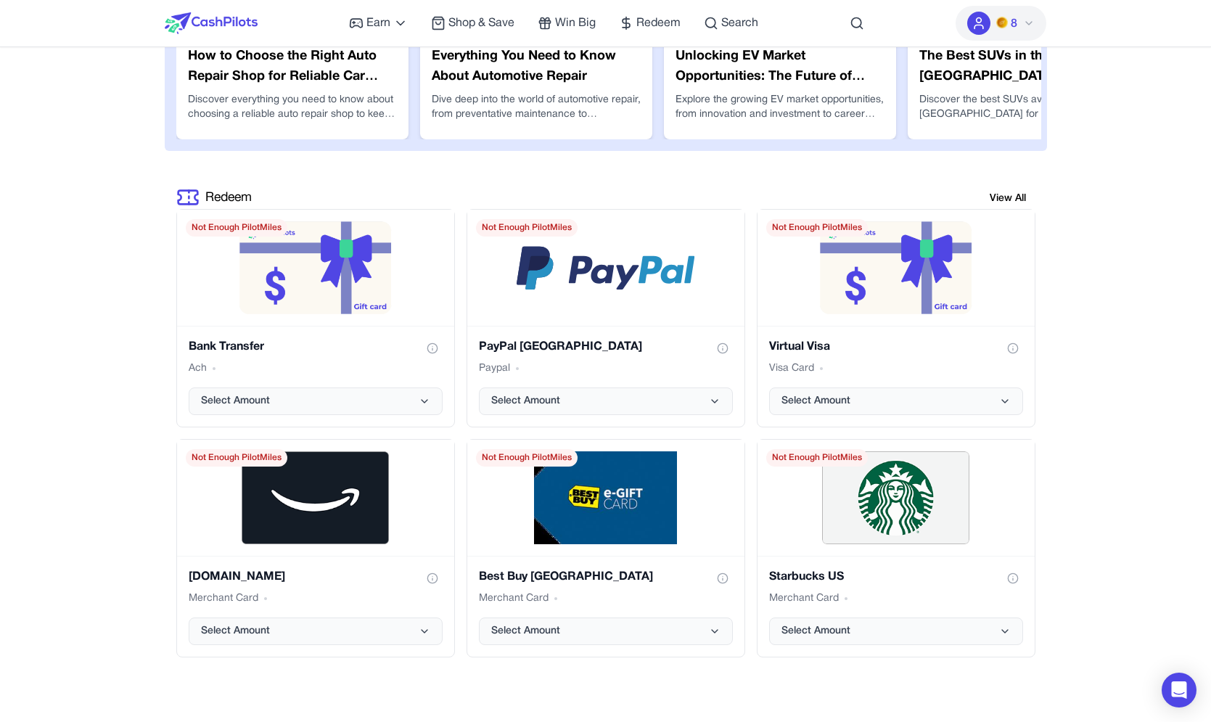
scroll to position [2965, 0]
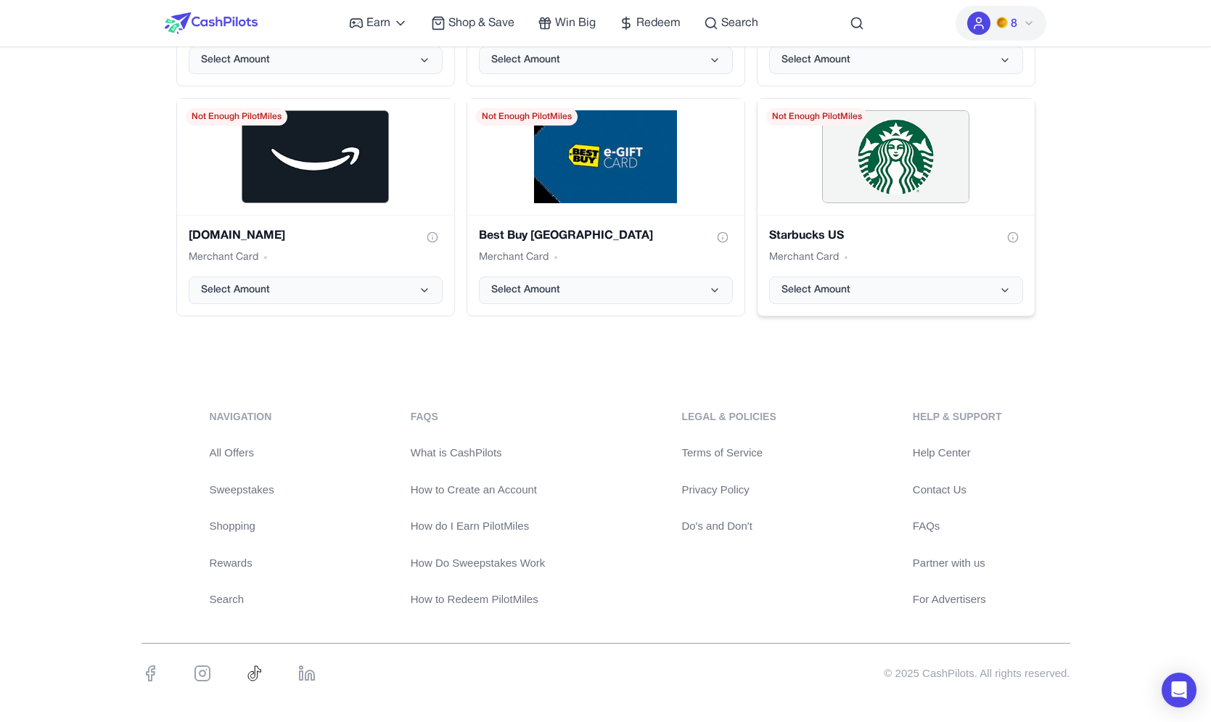
click at [852, 259] on div "Starbucks US Merchant Card Select Amount" at bounding box center [896, 265] width 277 height 101
click at [848, 283] on span "Select Amount" at bounding box center [816, 290] width 69 height 15
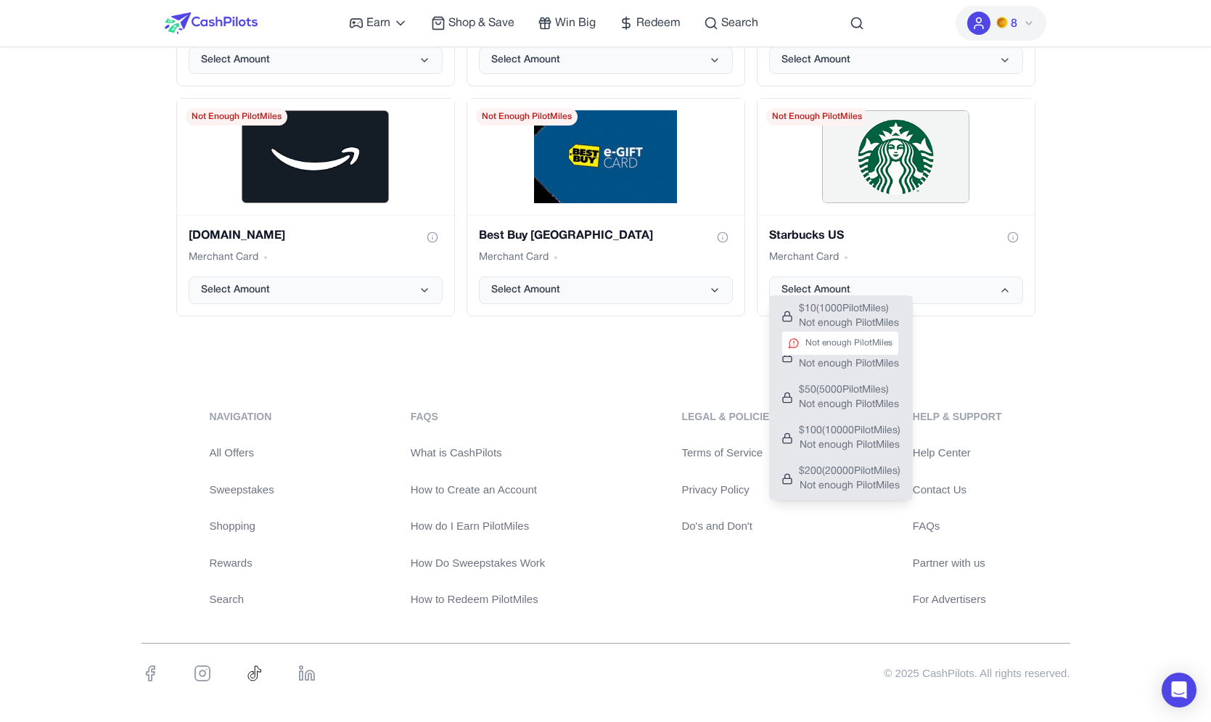
click at [839, 311] on span "$ 10 ( 1000 PilotMiles)" at bounding box center [849, 309] width 100 height 15
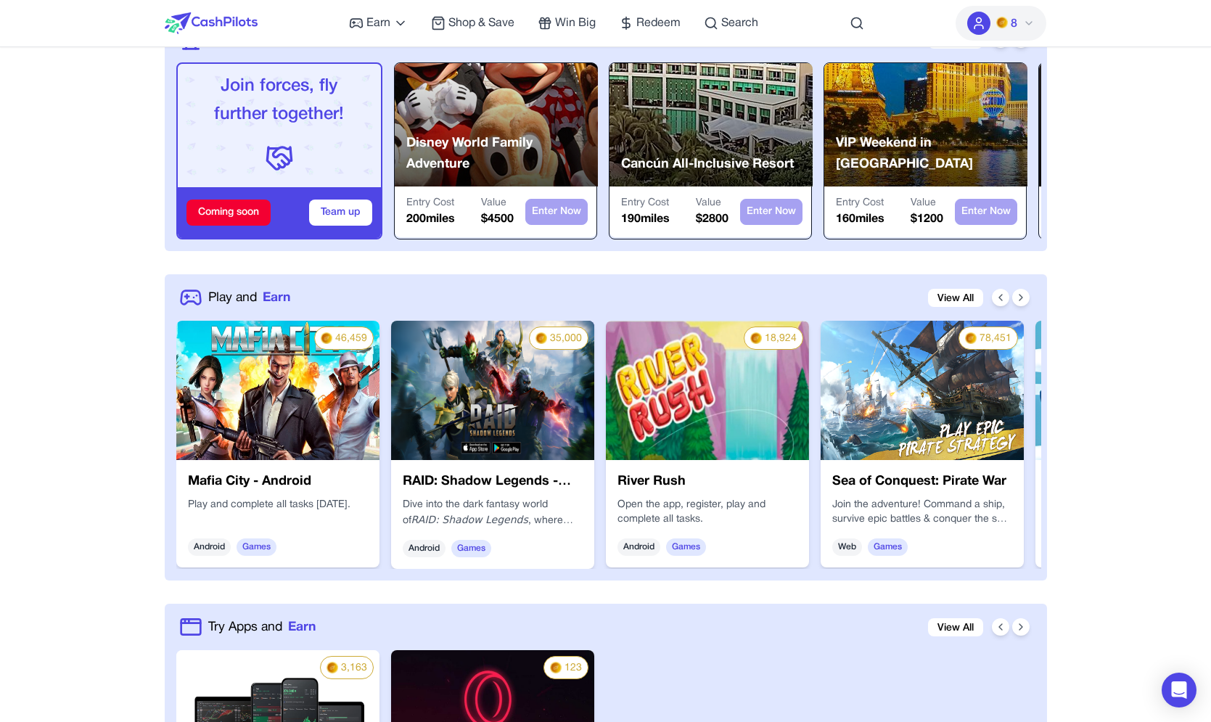
scroll to position [0, 0]
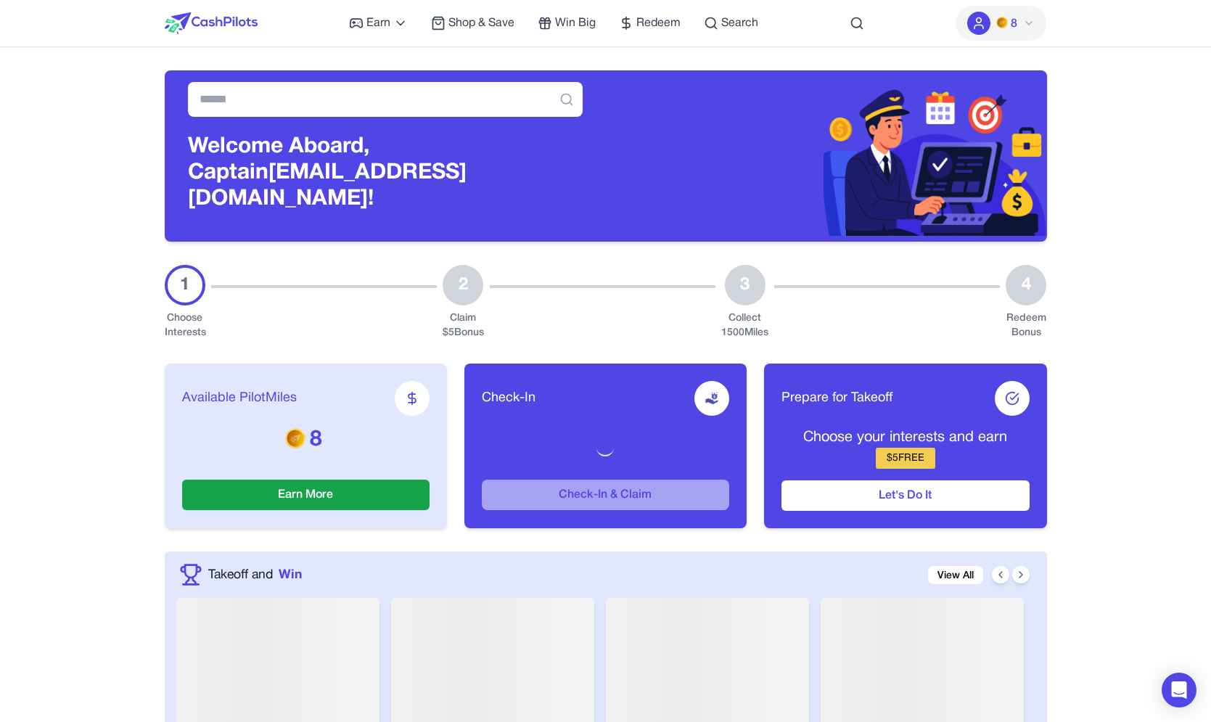
click at [995, 27] on button "8" at bounding box center [1001, 23] width 91 height 35
